Goal: Task Accomplishment & Management: Use online tool/utility

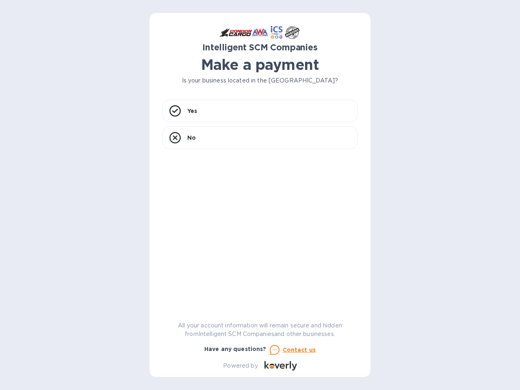
click at [260, 195] on div "Yes No" at bounding box center [260, 203] width 195 height 206
click at [260, 111] on div "Yes" at bounding box center [260, 111] width 195 height 23
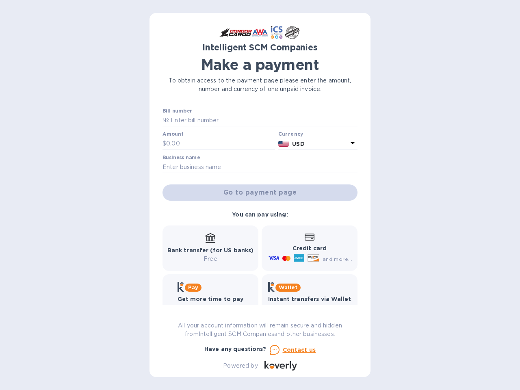
click at [175, 111] on label "Bill number" at bounding box center [177, 110] width 29 height 5
click at [260, 138] on input "text" at bounding box center [220, 144] width 109 height 12
click at [175, 138] on input "text" at bounding box center [220, 144] width 109 height 12
click at [292, 350] on u "Contact us" at bounding box center [299, 350] width 33 height 7
click at [274, 350] on icon at bounding box center [275, 350] width 10 height 10
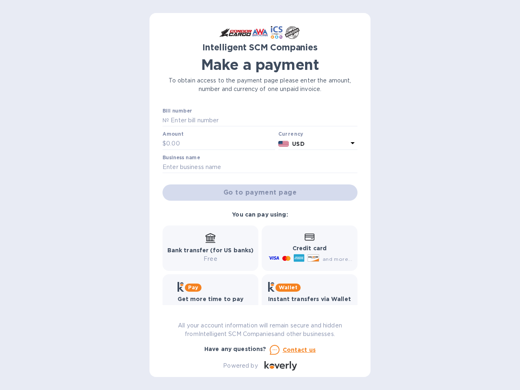
click at [280, 366] on icon at bounding box center [282, 366] width 5 height 5
